Goal: Information Seeking & Learning: Check status

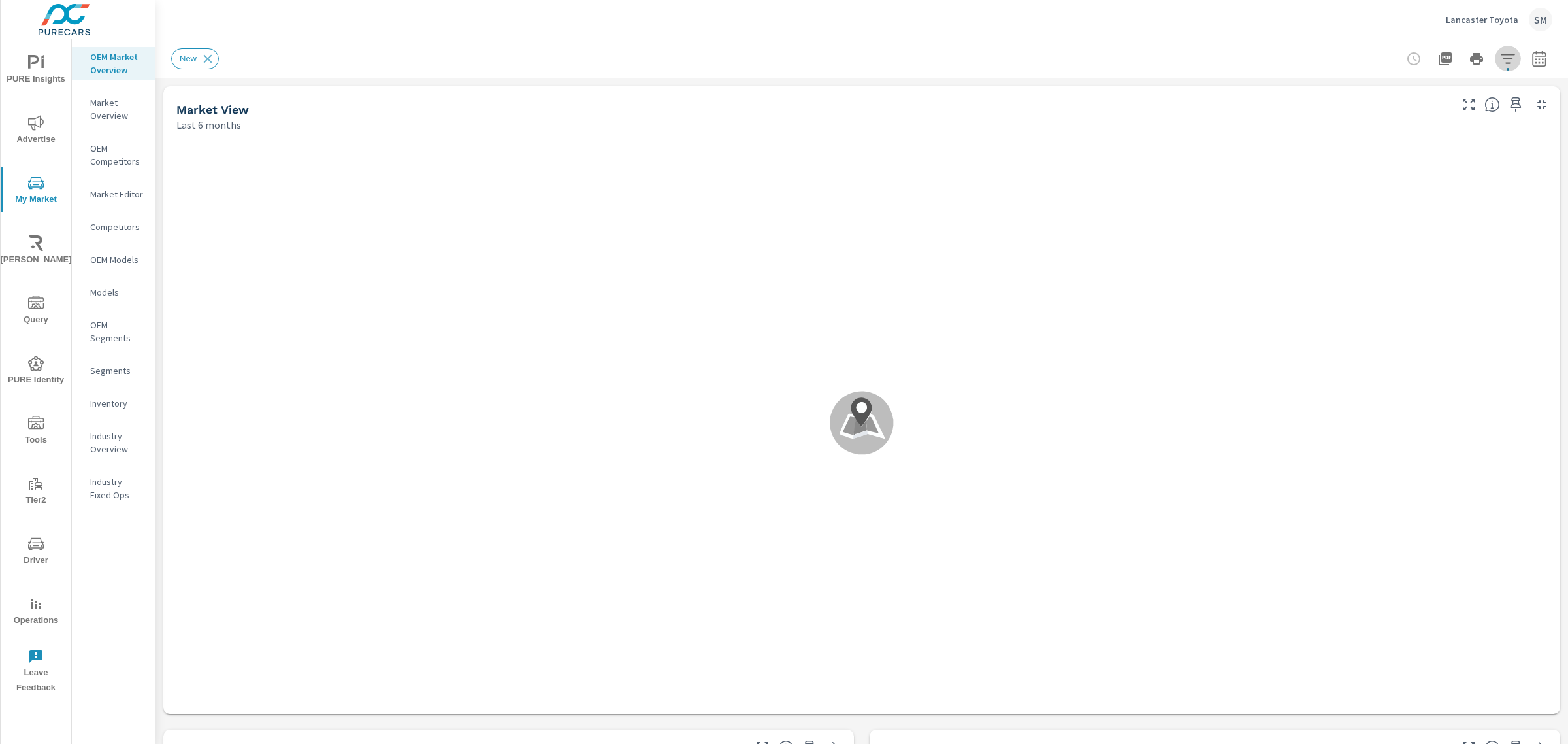
click at [1501, 48] on button "button" at bounding box center [1508, 59] width 26 height 26
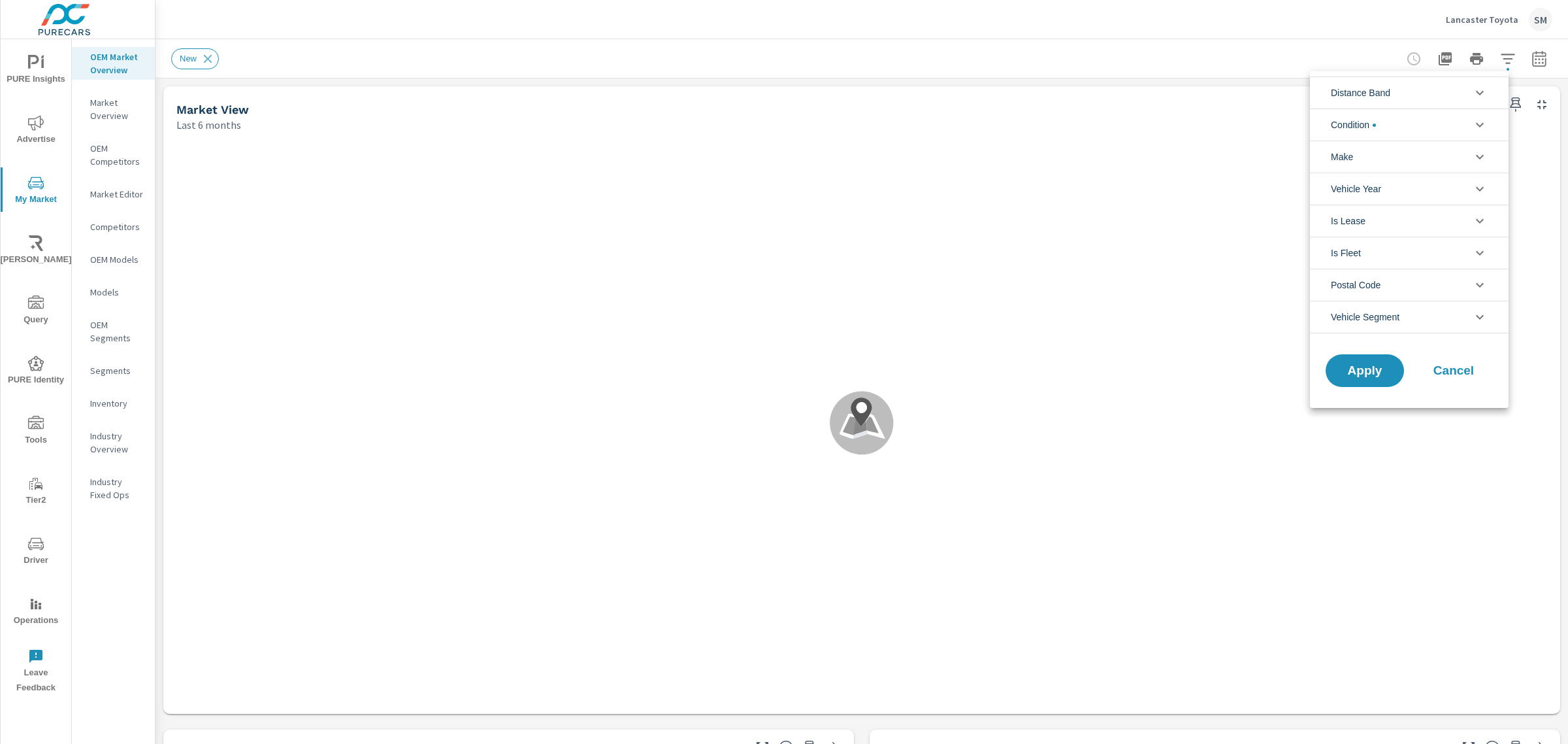
scroll to position [1, 0]
click at [1428, 163] on li "Make" at bounding box center [1409, 157] width 199 height 32
click at [1465, 402] on span "Cancel" at bounding box center [1453, 400] width 52 height 12
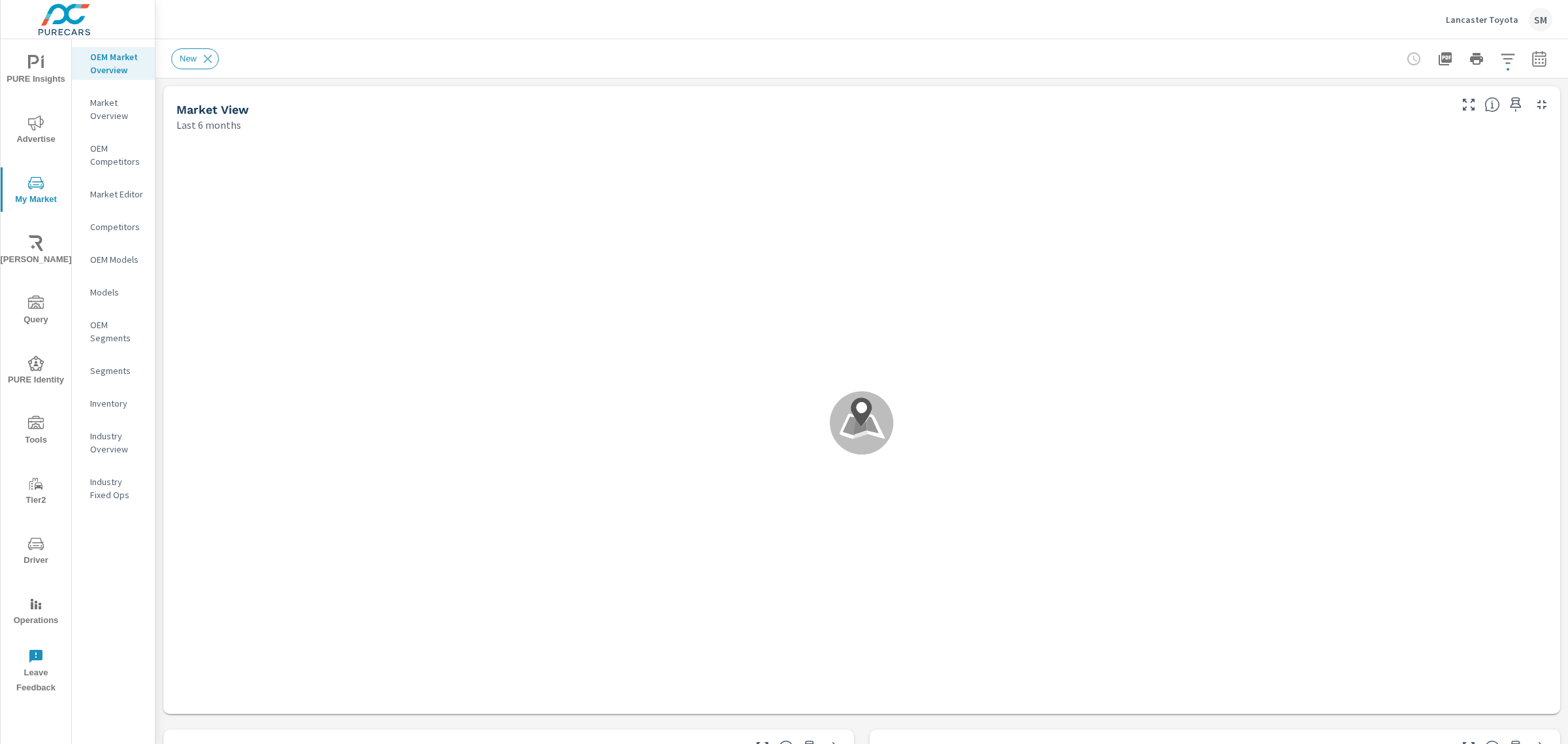
click at [305, 38] on div "Distance Band 0-10 10-20 20-30 30-40 40-50 50-60 Condition New Used Make Toyota…" at bounding box center [784, 372] width 1568 height 744
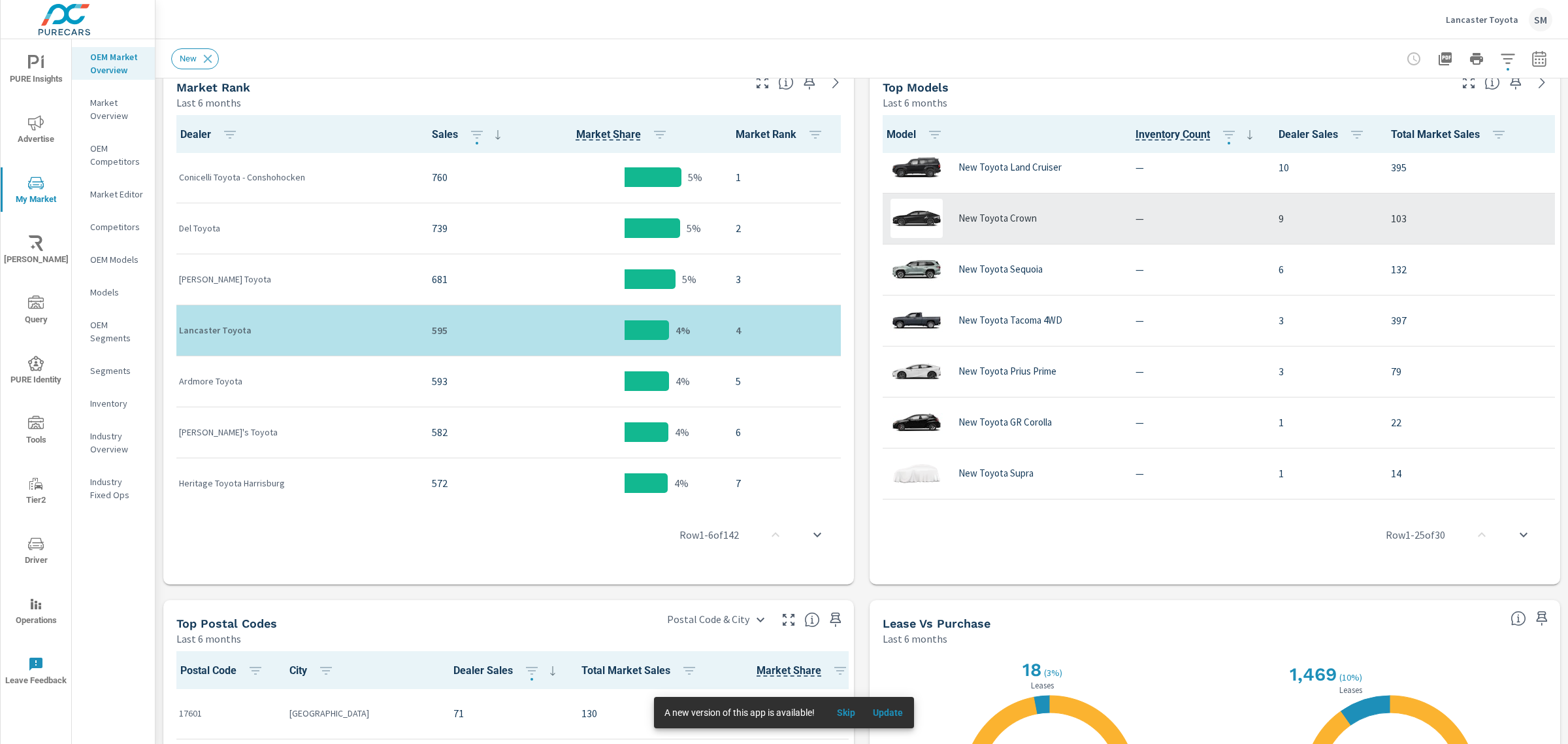
scroll to position [1197, 0]
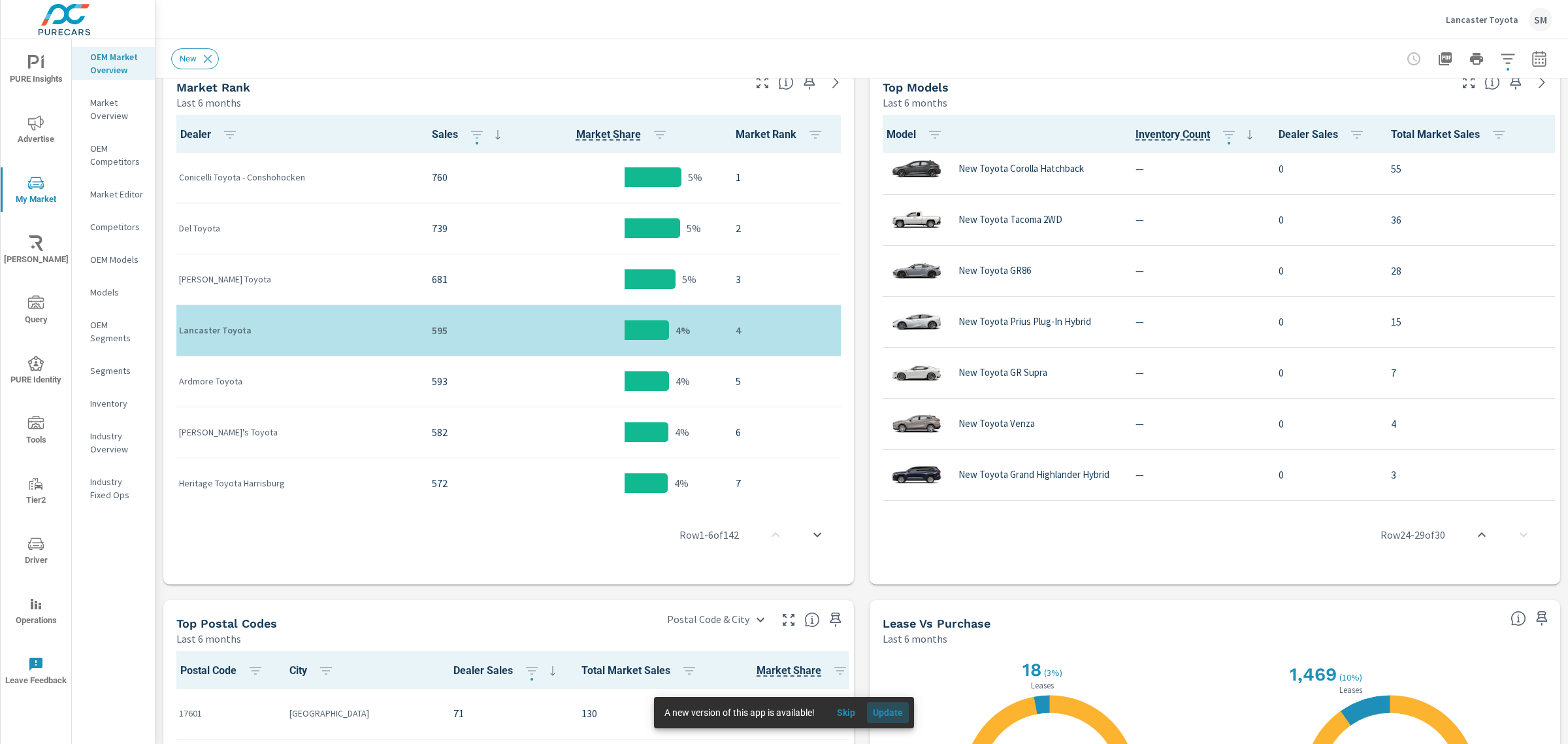
click at [892, 713] on span "Update" at bounding box center [888, 713] width 31 height 12
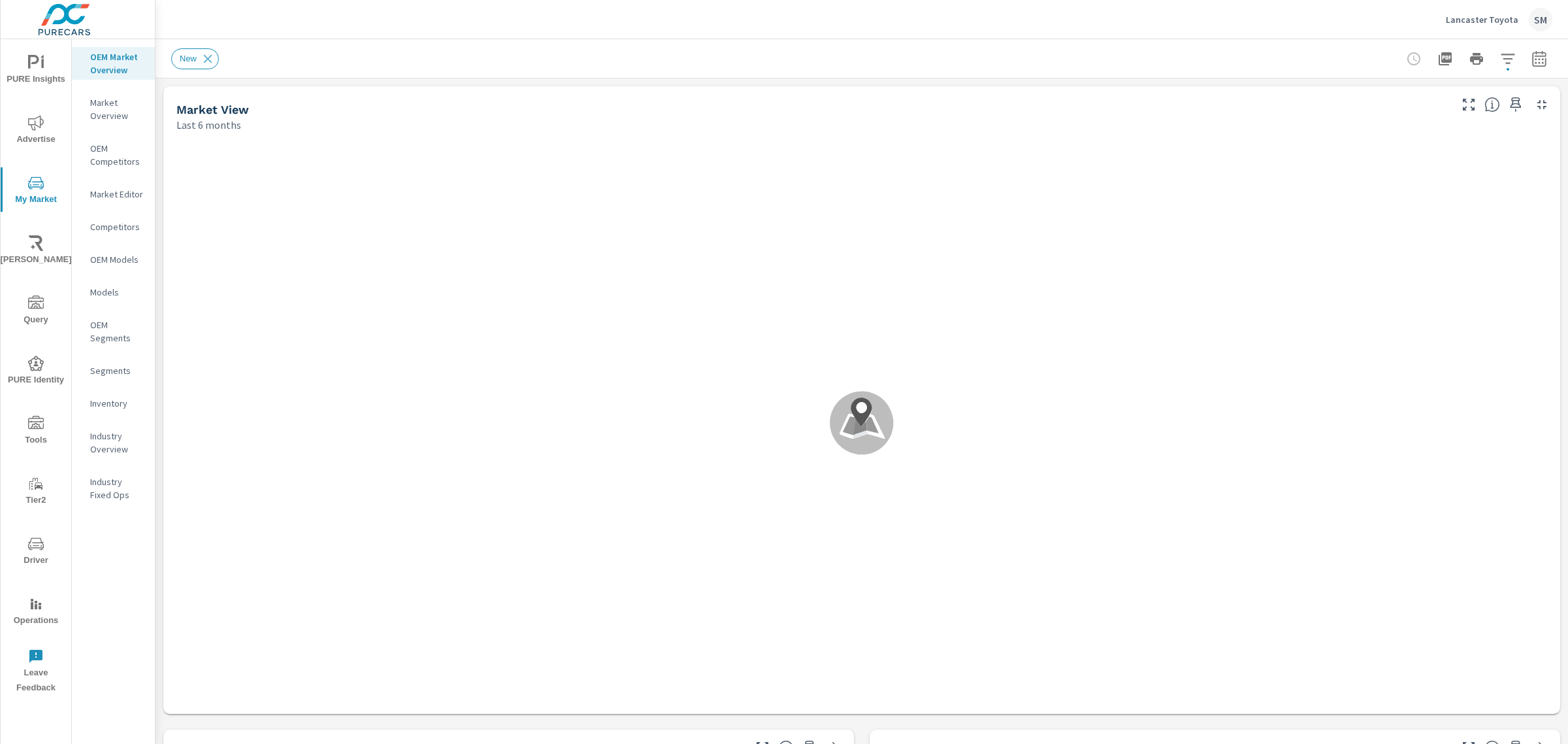
scroll to position [1, 0]
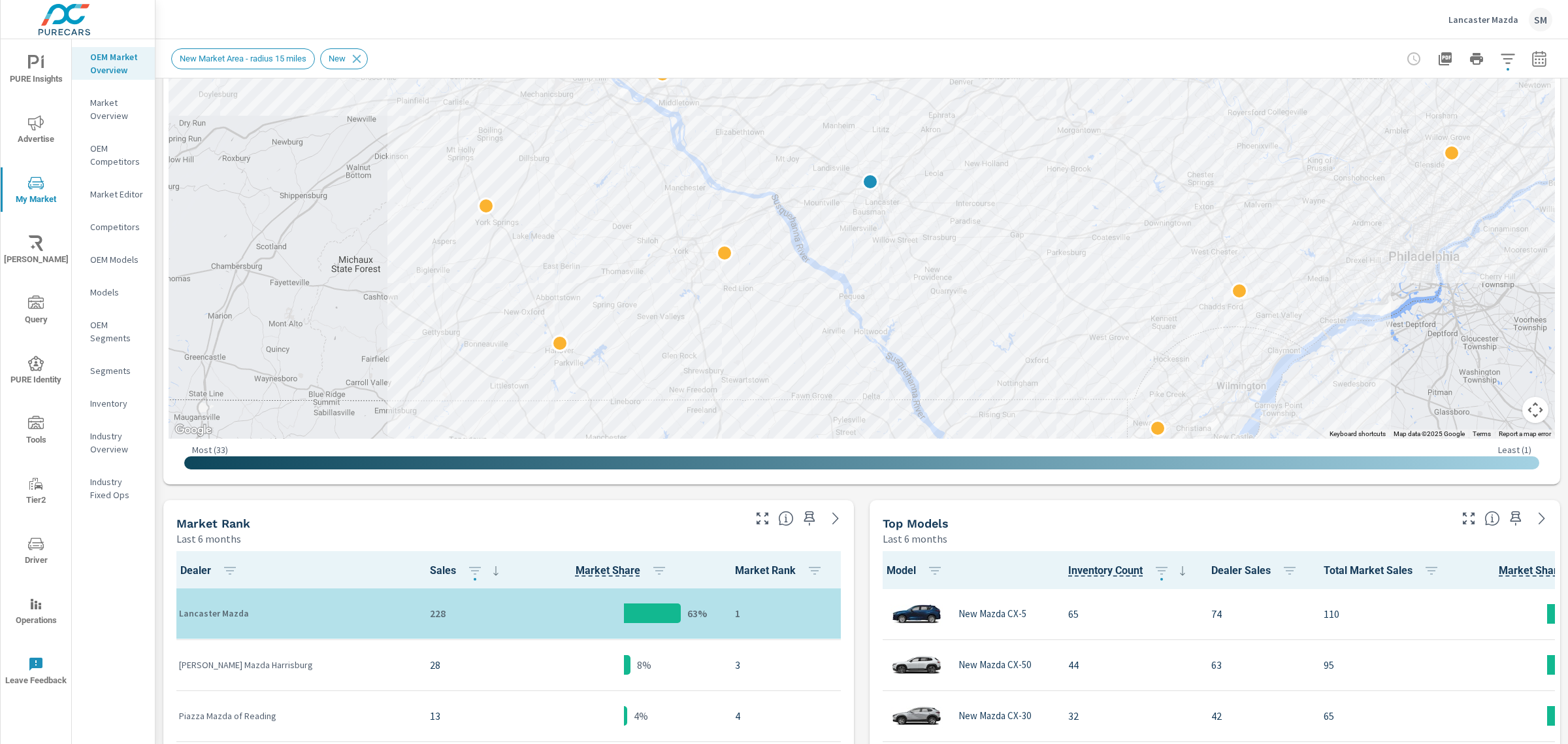
scroll to position [227, 0]
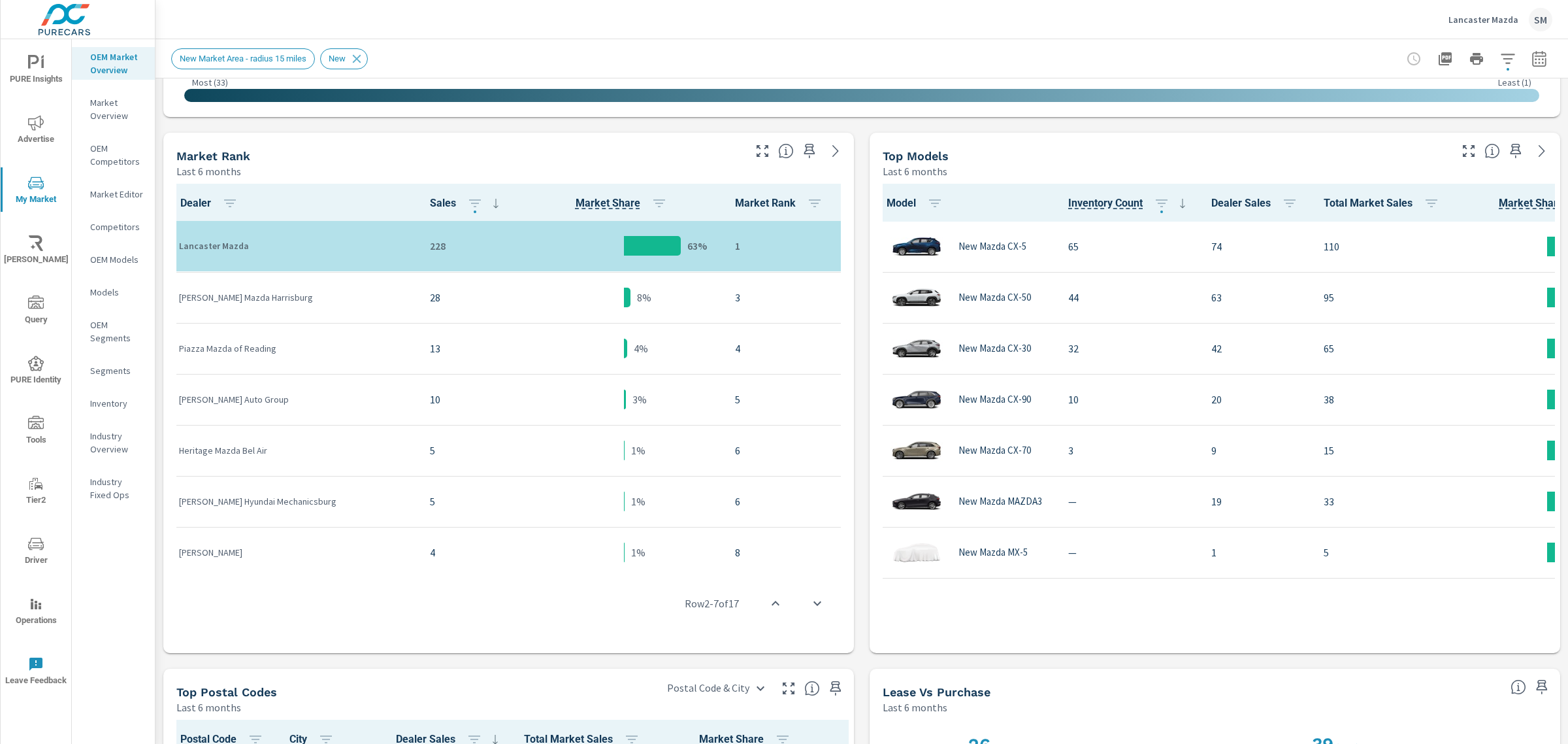
scroll to position [597, 0]
click at [1500, 57] on icon "button" at bounding box center [1508, 59] width 16 height 16
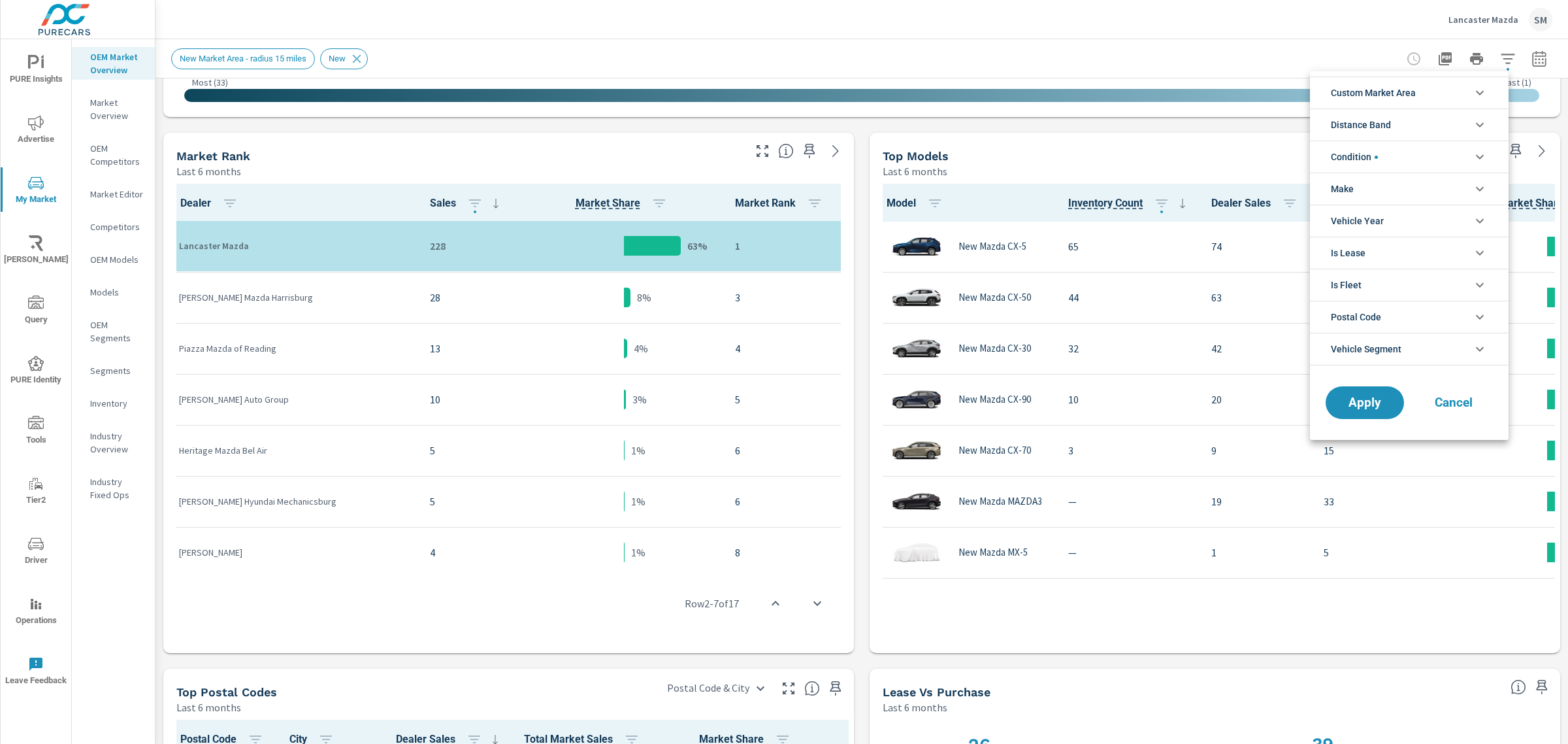
click at [1373, 184] on li "Make" at bounding box center [1409, 188] width 199 height 32
click at [1457, 437] on span "Cancel" at bounding box center [1453, 432] width 52 height 12
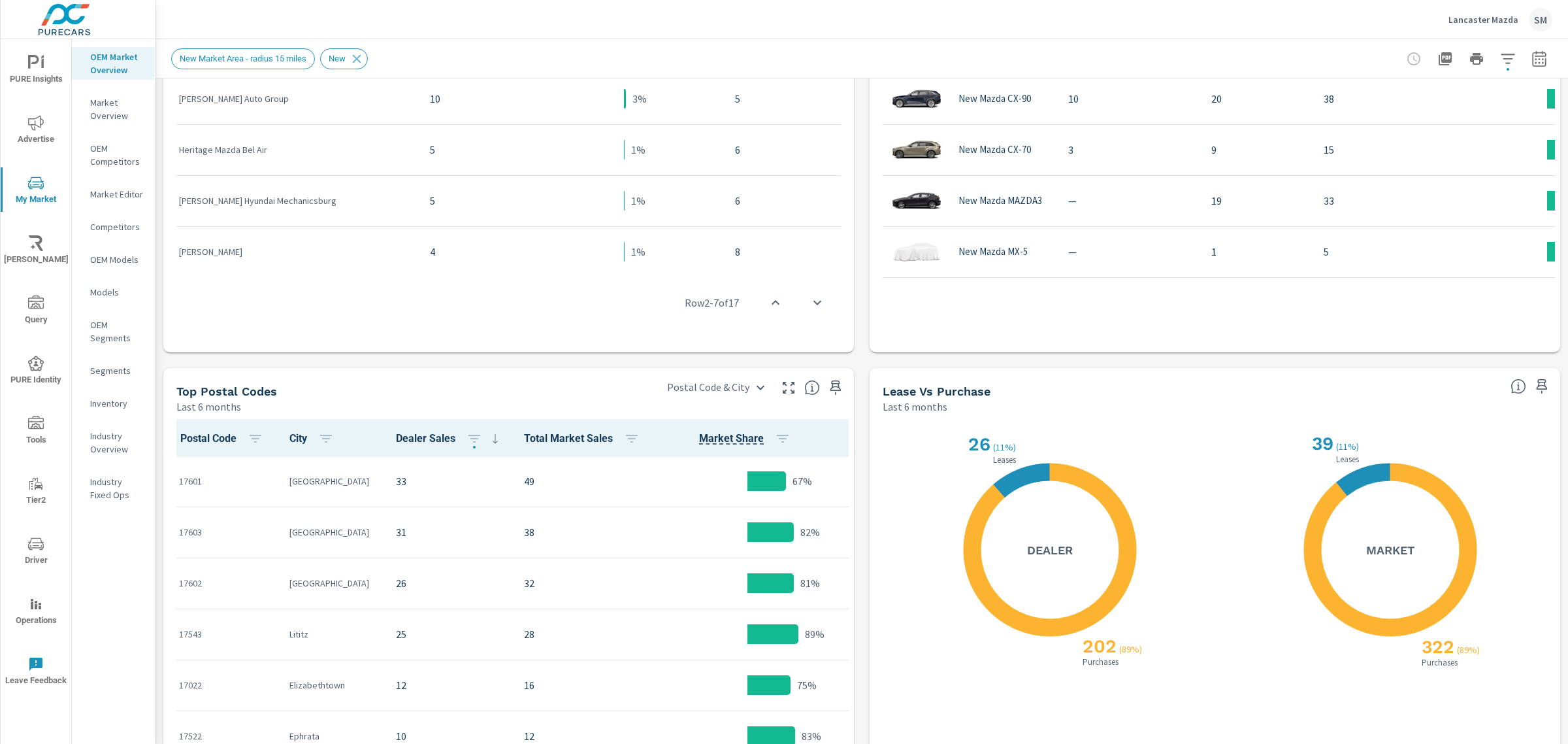
scroll to position [0, 0]
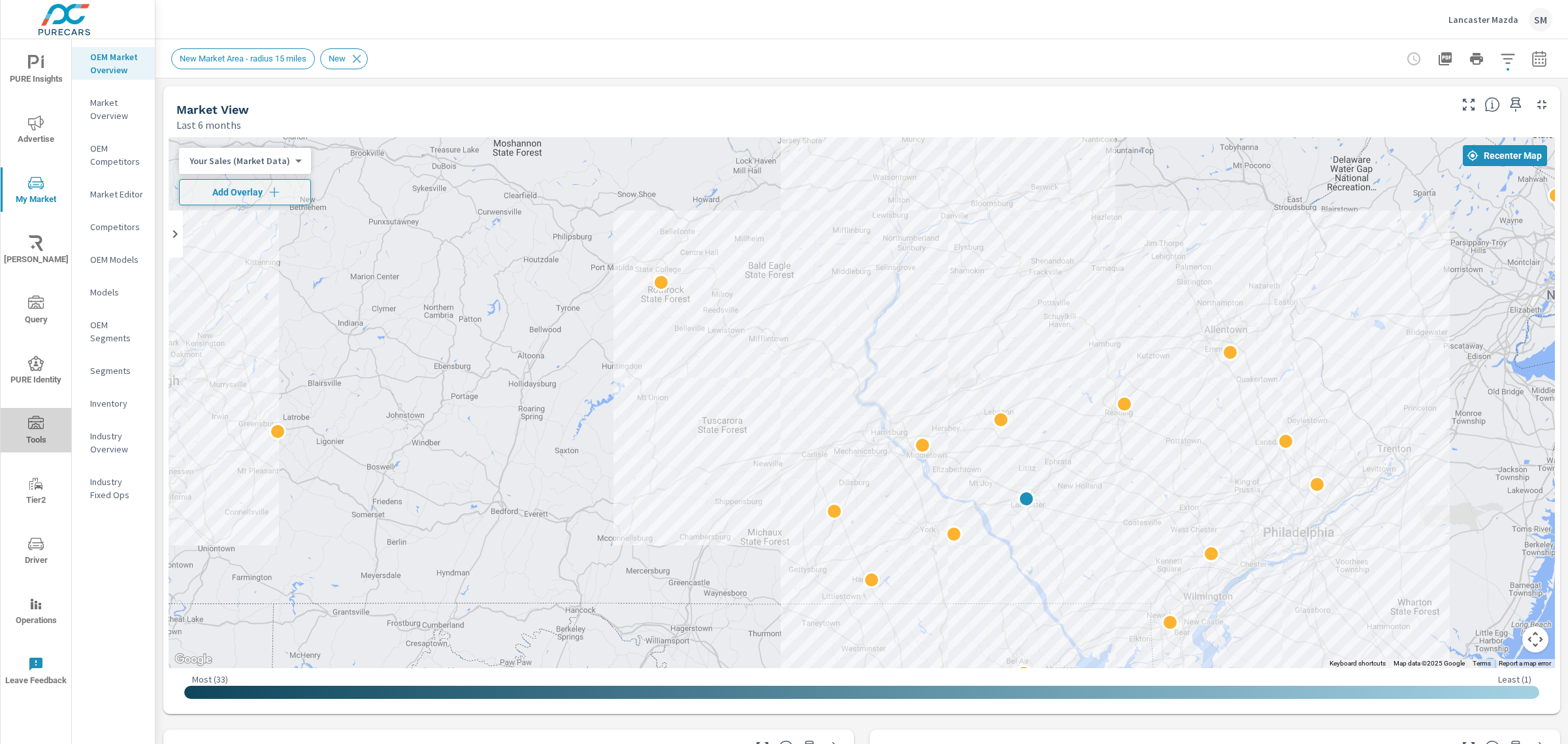
click at [37, 432] on span "Tools" at bounding box center [36, 432] width 63 height 32
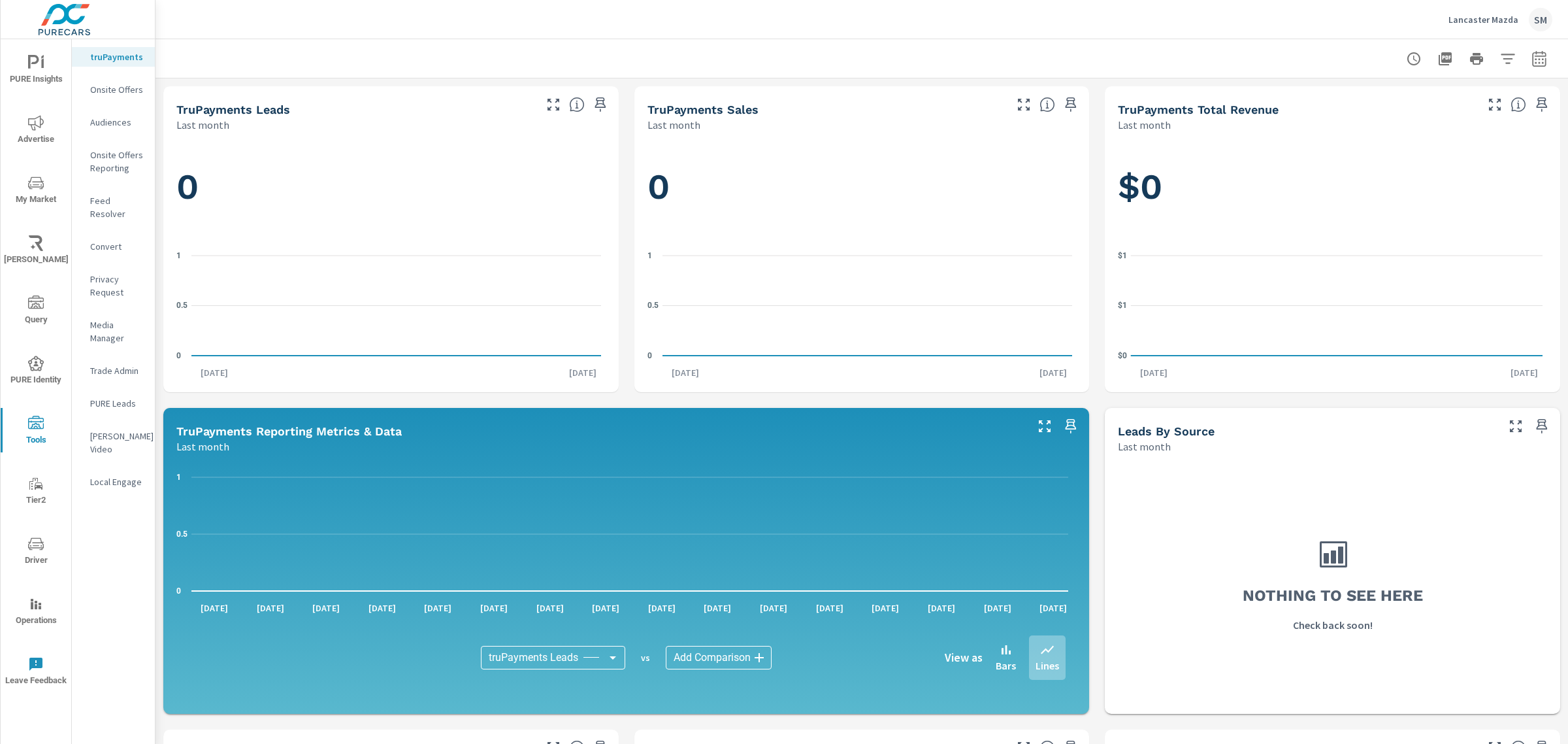
click at [28, 544] on icon "nav menu" at bounding box center [36, 543] width 16 height 13
